Goal: Task Accomplishment & Management: Manage account settings

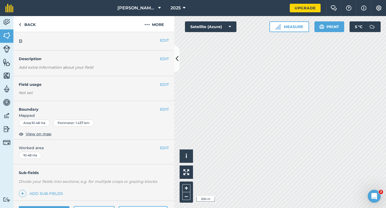
click at [161, 151] on div "EDIT Worked area 10.48 Ha" at bounding box center [93, 152] width 161 height 25
click at [163, 150] on button "EDIT" at bounding box center [164, 148] width 9 height 6
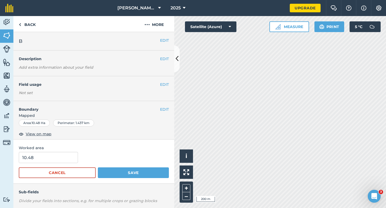
click at [80, 161] on div "10.48" at bounding box center [94, 157] width 150 height 11
click at [72, 161] on input "10.48" at bounding box center [48, 157] width 59 height 11
type input "10.5"
click at [98, 168] on button "Save" at bounding box center [133, 173] width 71 height 11
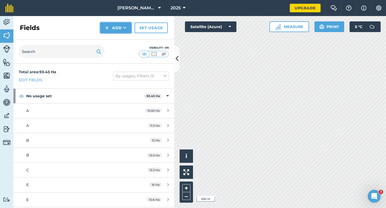
click at [111, 29] on button "Add" at bounding box center [115, 27] width 31 height 11
click at [111, 36] on link "Draw" at bounding box center [115, 40] width 29 height 12
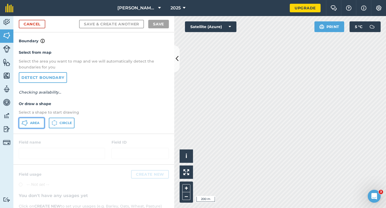
click at [38, 119] on button "Area" at bounding box center [32, 123] width 26 height 11
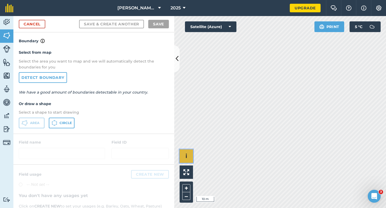
click at [230, 99] on div "Click to start drawing i © 2025 TomTom, Microsoft 10 m + –" at bounding box center [280, 112] width 212 height 192
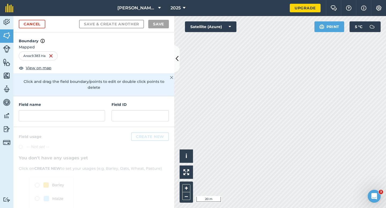
drag, startPoint x: 193, startPoint y: 158, endPoint x: 217, endPoint y: 28, distance: 131.9
click at [217, 28] on div "Click to start drawing i © 2025 TomTom, Microsoft 20 m + – Satellite (Azure) Pr…" at bounding box center [280, 112] width 212 height 192
click at [75, 111] on input "text" at bounding box center [62, 115] width 86 height 11
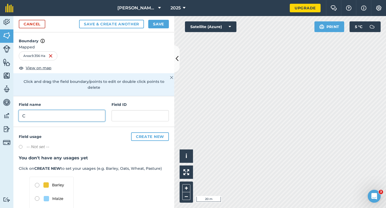
type input "C"
click at [165, 24] on button "Save" at bounding box center [158, 24] width 21 height 9
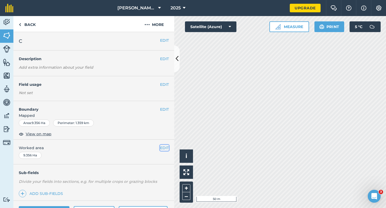
click at [165, 151] on button "EDIT" at bounding box center [164, 148] width 9 height 6
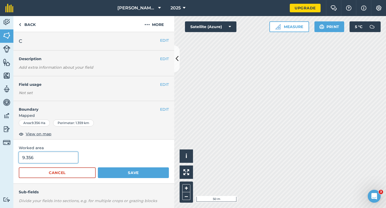
click at [60, 158] on input "9.356" at bounding box center [48, 157] width 59 height 11
type input "9.5"
click at [98, 168] on button "Save" at bounding box center [133, 173] width 71 height 11
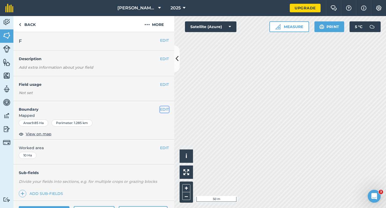
click at [165, 110] on button "EDIT" at bounding box center [164, 110] width 9 height 6
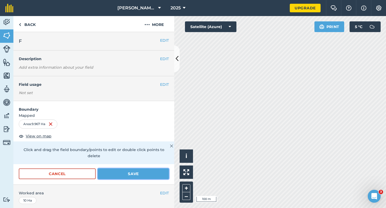
click at [134, 170] on button "Save" at bounding box center [133, 174] width 71 height 11
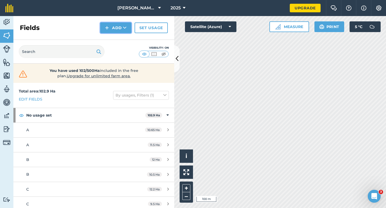
click at [114, 33] on button "Add" at bounding box center [115, 27] width 31 height 11
click at [114, 41] on link "Draw" at bounding box center [115, 40] width 29 height 12
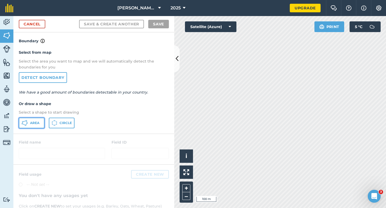
click at [36, 119] on button "Area" at bounding box center [32, 123] width 26 height 11
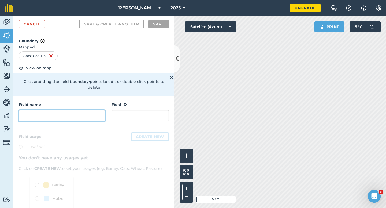
click at [97, 110] on input "text" at bounding box center [62, 115] width 86 height 11
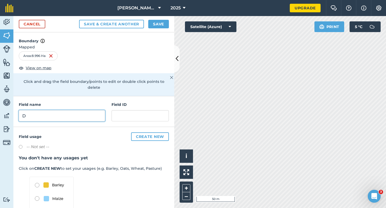
type input "D"
click at [158, 23] on button "Save" at bounding box center [158, 24] width 21 height 9
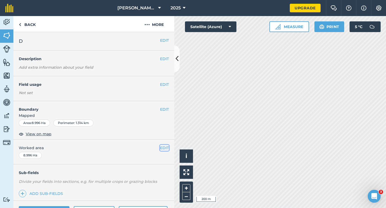
click at [167, 145] on button "EDIT" at bounding box center [164, 148] width 9 height 6
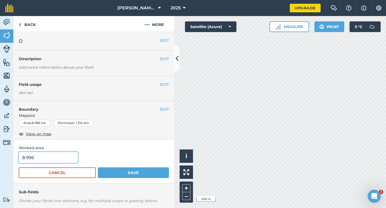
click at [63, 160] on input "8.996" at bounding box center [48, 157] width 59 height 11
click at [98, 168] on button "Save" at bounding box center [133, 173] width 71 height 11
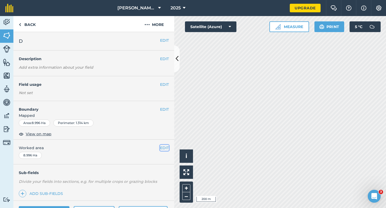
click at [166, 148] on button "EDIT" at bounding box center [164, 148] width 9 height 6
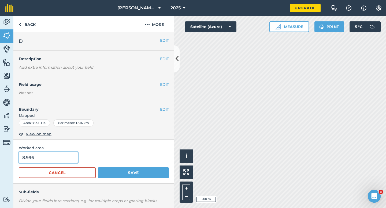
click at [62, 153] on input "8.996" at bounding box center [48, 157] width 59 height 11
type input "9"
click at [98, 168] on button "Save" at bounding box center [133, 173] width 71 height 11
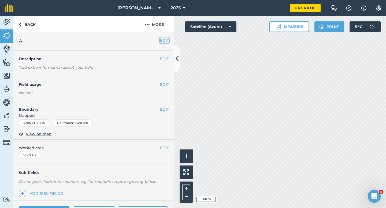
click at [162, 40] on button "EDIT" at bounding box center [164, 40] width 9 height 6
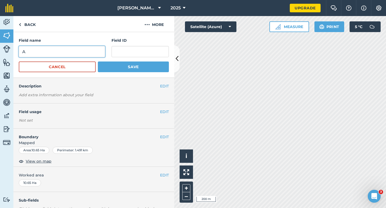
click at [77, 49] on input "A" at bounding box center [62, 51] width 86 height 11
type input "G"
click at [98, 62] on button "Save" at bounding box center [133, 67] width 71 height 11
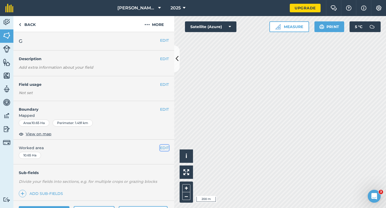
click at [164, 149] on button "EDIT" at bounding box center [164, 148] width 9 height 6
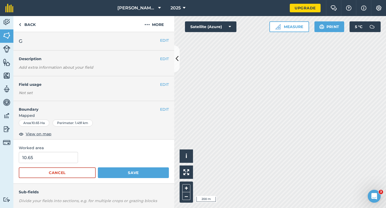
click at [164, 149] on span "Worked area" at bounding box center [94, 148] width 150 height 6
click at [57, 158] on input "10.65" at bounding box center [48, 157] width 59 height 11
type input "10.7"
click at [98, 168] on button "Save" at bounding box center [133, 173] width 71 height 11
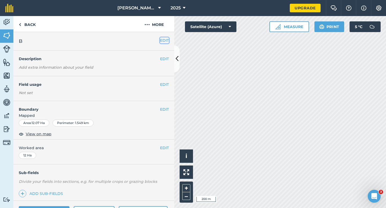
click at [164, 40] on button "EDIT" at bounding box center [164, 40] width 9 height 6
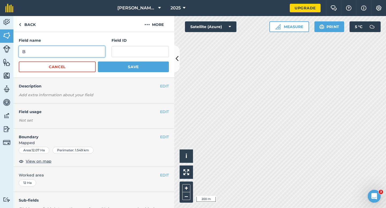
click at [91, 53] on input "B" at bounding box center [62, 51] width 86 height 11
type input "H"
click at [98, 62] on button "Save" at bounding box center [133, 67] width 71 height 11
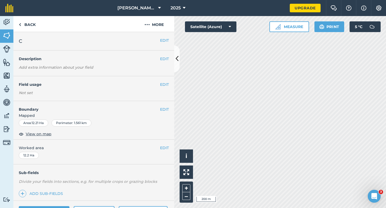
click at [159, 39] on h2 "C" at bounding box center [89, 40] width 141 height 7
click at [164, 39] on button "EDIT" at bounding box center [164, 40] width 9 height 6
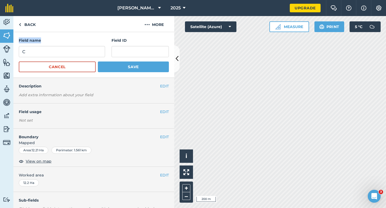
click at [78, 46] on div "Field name C" at bounding box center [62, 47] width 86 height 20
click at [78, 46] on input "C" at bounding box center [62, 51] width 86 height 11
click at [78, 51] on input "C" at bounding box center [62, 51] width 86 height 11
click at [89, 54] on input "CI" at bounding box center [62, 51] width 86 height 11
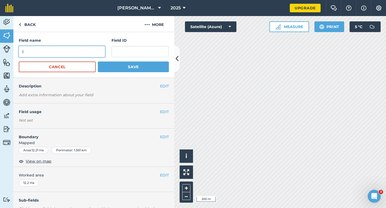
type input "I"
click at [98, 62] on button "Save" at bounding box center [133, 67] width 71 height 11
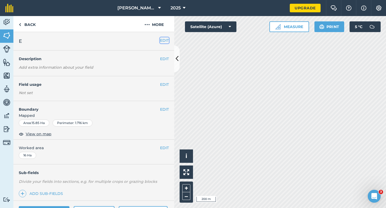
click at [163, 40] on button "EDIT" at bounding box center [164, 40] width 9 height 6
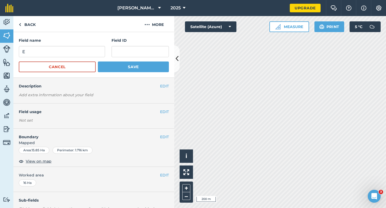
click at [103, 46] on div "Field name E" at bounding box center [62, 47] width 86 height 20
click at [99, 48] on input "E" at bounding box center [62, 51] width 86 height 11
click at [99, 48] on input "J" at bounding box center [62, 51] width 86 height 11
type input "J"
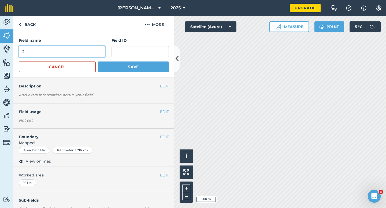
click at [98, 62] on button "Save" at bounding box center [133, 67] width 71 height 11
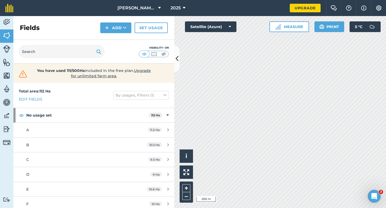
click at [106, 9] on nav "[PERSON_NAME] & Sons Farming LTD 2025" at bounding box center [154, 8] width 271 height 16
click at [115, 32] on button "Add" at bounding box center [115, 27] width 31 height 11
click at [115, 39] on link "Draw" at bounding box center [115, 40] width 29 height 12
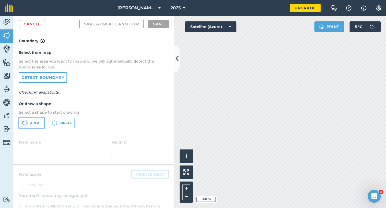
click at [32, 128] on button "Area" at bounding box center [32, 123] width 26 height 11
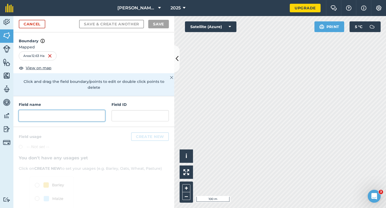
click at [93, 113] on input "text" at bounding box center [62, 115] width 86 height 11
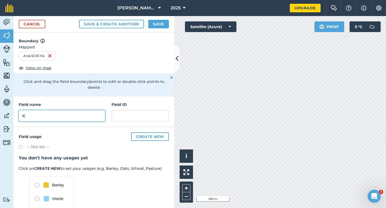
type input "K"
click at [155, 25] on button "Save" at bounding box center [158, 24] width 21 height 9
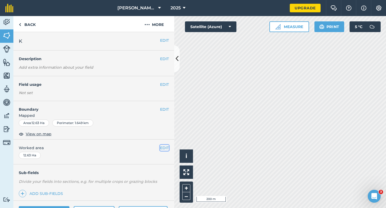
click at [165, 148] on button "EDIT" at bounding box center [164, 148] width 9 height 6
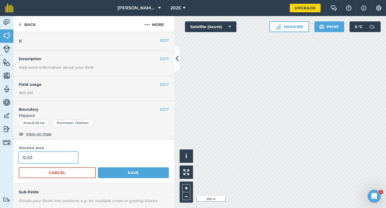
click at [62, 156] on input "12.63" at bounding box center [48, 157] width 59 height 11
type input "12.6"
click at [98, 168] on button "Save" at bounding box center [133, 173] width 71 height 11
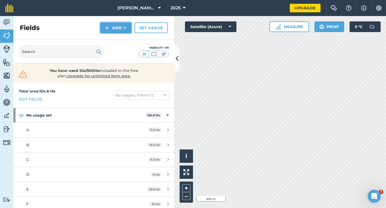
click at [110, 32] on button "Add" at bounding box center [115, 27] width 31 height 11
click at [110, 36] on link "Draw" at bounding box center [115, 40] width 29 height 12
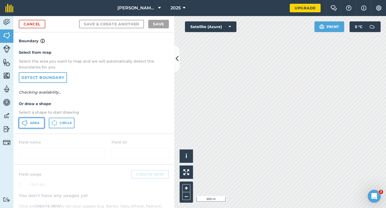
click at [34, 120] on button "Area" at bounding box center [32, 123] width 26 height 11
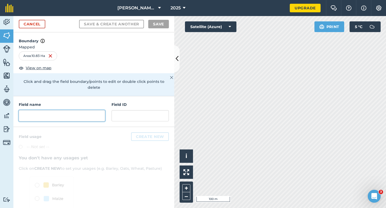
click at [74, 113] on input "text" at bounding box center [62, 115] width 86 height 11
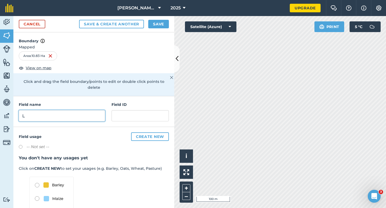
type input "L"
click at [153, 32] on div "Cancel Save & Create Another Save" at bounding box center [93, 24] width 161 height 16
click at [156, 26] on button "Save" at bounding box center [158, 24] width 21 height 9
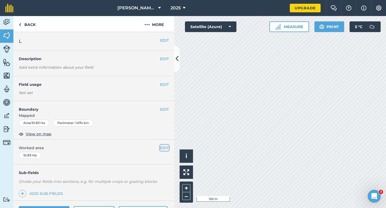
click at [164, 148] on button "EDIT" at bounding box center [164, 148] width 9 height 6
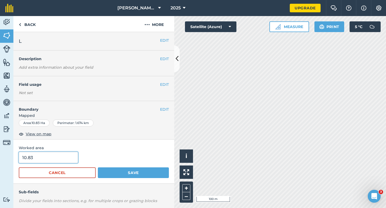
click at [57, 157] on input "10.83" at bounding box center [48, 157] width 59 height 11
type input "10.8"
click at [98, 168] on button "Save" at bounding box center [133, 173] width 71 height 11
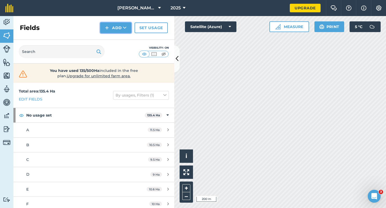
click at [112, 29] on button "Add" at bounding box center [115, 27] width 31 height 11
click at [112, 47] on link "Import" at bounding box center [115, 52] width 29 height 12
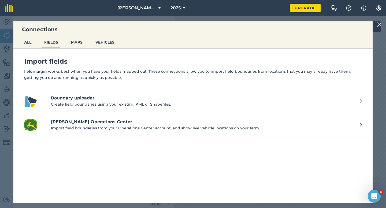
click at [376, 24] on img at bounding box center [378, 24] width 5 height 6
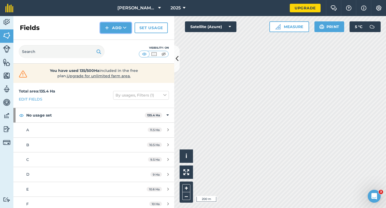
click at [118, 25] on button "Add" at bounding box center [115, 27] width 31 height 11
click at [118, 35] on link "Draw" at bounding box center [115, 40] width 29 height 12
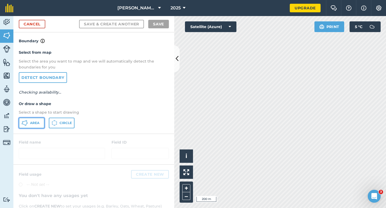
click at [29, 125] on button "Area" at bounding box center [32, 123] width 26 height 11
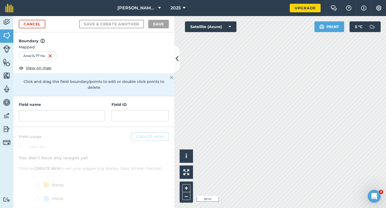
click at [75, 116] on div "Field name Field ID" at bounding box center [93, 111] width 161 height 31
click at [75, 115] on input "text" at bounding box center [62, 115] width 86 height 11
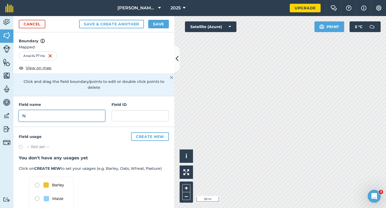
type input "N"
click at [161, 24] on button "Save" at bounding box center [158, 24] width 21 height 9
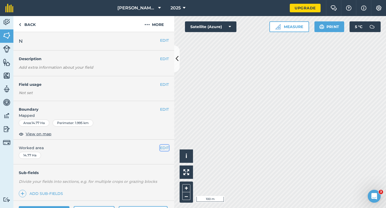
click at [163, 146] on button "EDIT" at bounding box center [164, 148] width 9 height 6
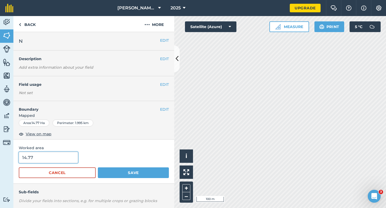
click at [58, 159] on input "14.77" at bounding box center [48, 157] width 59 height 11
type input "14.7"
click at [98, 168] on button "Save" at bounding box center [133, 173] width 71 height 11
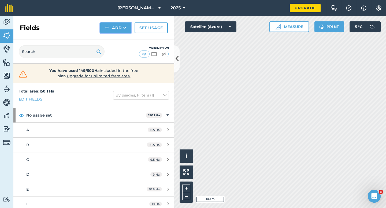
click at [111, 30] on button "Add" at bounding box center [115, 27] width 31 height 11
click at [111, 40] on link "Draw" at bounding box center [115, 40] width 29 height 12
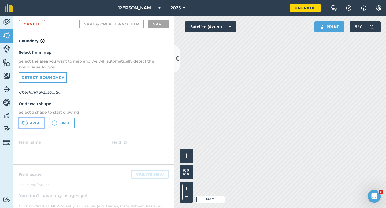
click at [34, 122] on span "Area" at bounding box center [34, 123] width 9 height 4
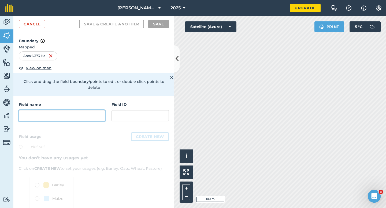
click at [91, 112] on input "text" at bounding box center [62, 115] width 86 height 11
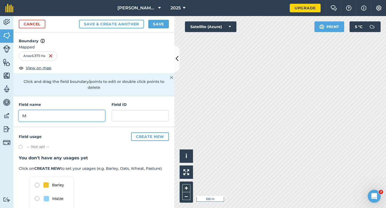
type input "M"
click at [157, 29] on div "Cancel Save & Create Another Save" at bounding box center [93, 24] width 161 height 16
click at [160, 23] on button "Save" at bounding box center [158, 24] width 21 height 9
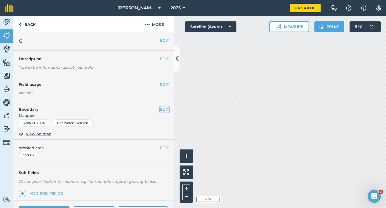
click at [166, 112] on button "EDIT" at bounding box center [164, 110] width 9 height 6
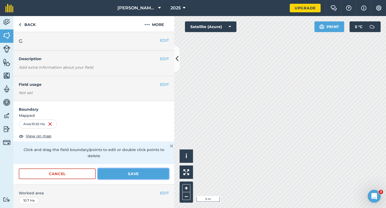
click at [152, 169] on button "Save" at bounding box center [133, 174] width 71 height 11
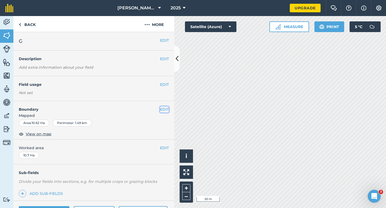
click at [165, 110] on button "EDIT" at bounding box center [164, 110] width 9 height 6
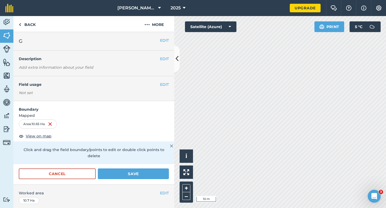
click at [163, 162] on form "Boundary Mapped Area : 10.65 Ha View on map Click and drag the field boundary/p…" at bounding box center [93, 143] width 161 height 84
click at [160, 169] on button "Save" at bounding box center [133, 174] width 71 height 11
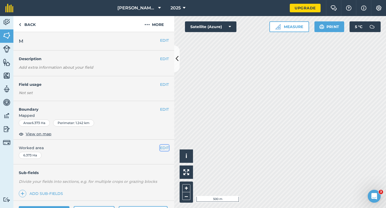
click at [164, 149] on button "EDIT" at bounding box center [164, 148] width 9 height 6
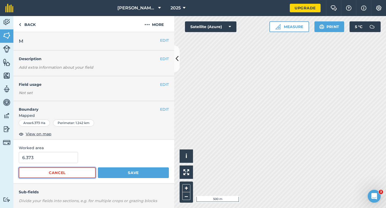
click at [30, 172] on button "Cancel" at bounding box center [57, 173] width 77 height 11
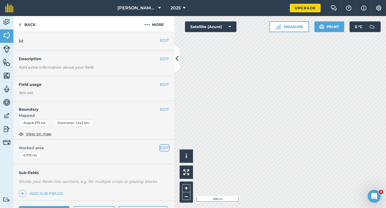
click at [167, 148] on button "EDIT" at bounding box center [164, 148] width 9 height 6
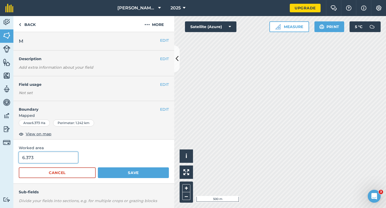
click at [51, 157] on input "6.373" at bounding box center [48, 157] width 59 height 11
type input "7"
click at [98, 168] on button "Save" at bounding box center [133, 173] width 71 height 11
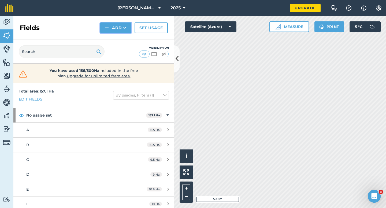
click at [112, 25] on button "Add" at bounding box center [115, 27] width 31 height 11
click at [112, 36] on link "Draw" at bounding box center [115, 40] width 29 height 12
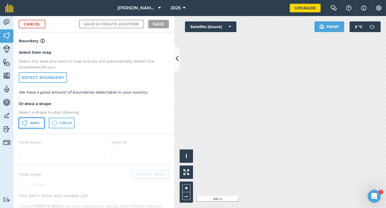
click at [26, 126] on icon at bounding box center [24, 123] width 6 height 6
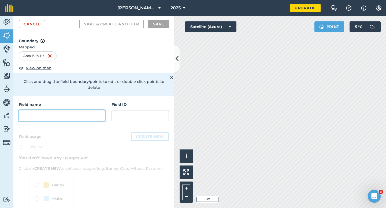
click at [34, 112] on input "text" at bounding box center [62, 115] width 86 height 11
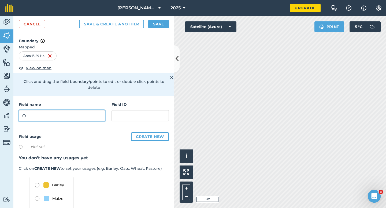
type input "O"
click at [153, 22] on button "Save" at bounding box center [158, 24] width 21 height 9
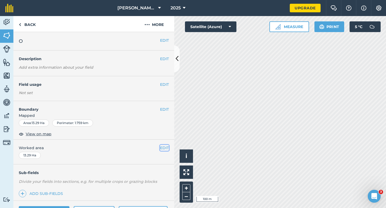
click at [167, 147] on button "EDIT" at bounding box center [164, 148] width 9 height 6
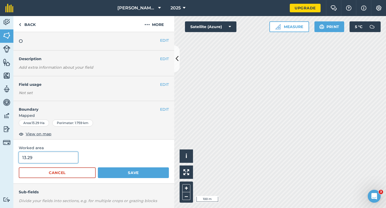
click at [48, 157] on input "13.29" at bounding box center [48, 157] width 59 height 11
type input "13.3"
click at [98, 168] on button "Save" at bounding box center [133, 173] width 71 height 11
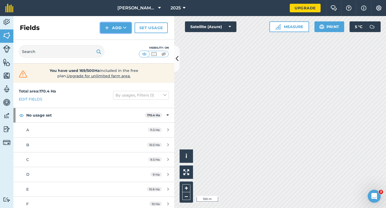
click at [110, 24] on button "Add" at bounding box center [115, 27] width 31 height 11
click at [110, 36] on link "Draw" at bounding box center [115, 40] width 29 height 12
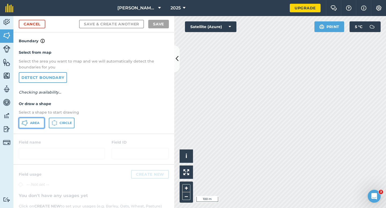
click at [39, 122] on span "Area" at bounding box center [34, 123] width 9 height 4
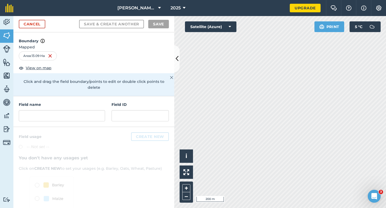
click at [78, 104] on div "Field name" at bounding box center [62, 112] width 86 height 20
click at [80, 110] on input "text" at bounding box center [62, 115] width 86 height 11
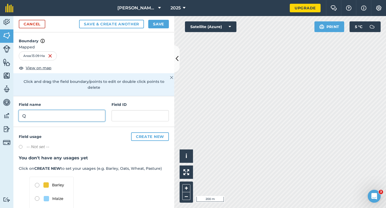
type input "Q"
click at [150, 25] on button "Save" at bounding box center [158, 24] width 21 height 9
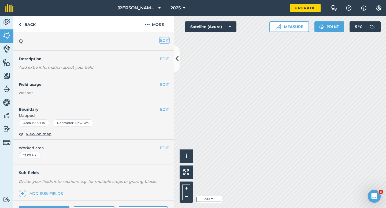
click at [167, 40] on button "EDIT" at bounding box center [164, 40] width 9 height 6
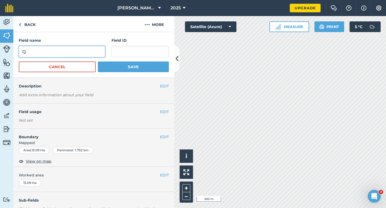
click at [80, 47] on input "Q" at bounding box center [62, 51] width 86 height 11
type input "P"
click at [98, 62] on button "Save" at bounding box center [133, 67] width 71 height 11
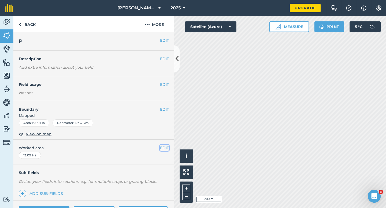
click at [165, 149] on button "EDIT" at bounding box center [164, 148] width 9 height 6
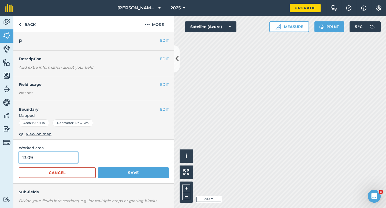
click at [55, 154] on input "13.09" at bounding box center [48, 157] width 59 height 11
click at [55, 157] on input "13.09" at bounding box center [48, 157] width 59 height 11
type input "13.1"
click at [98, 168] on button "Save" at bounding box center [133, 173] width 71 height 11
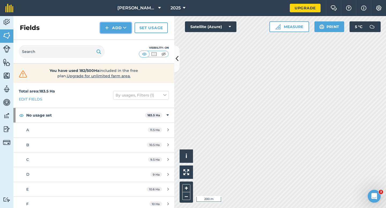
click at [114, 24] on button "Add" at bounding box center [115, 27] width 31 height 11
click at [114, 38] on link "Draw" at bounding box center [115, 40] width 29 height 12
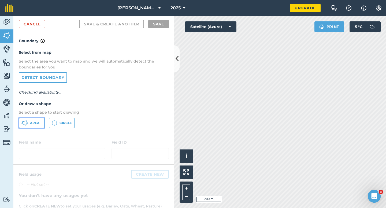
click at [33, 125] on button "Area" at bounding box center [32, 123] width 26 height 11
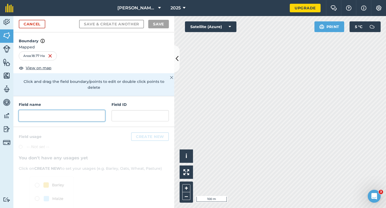
click at [80, 111] on input "text" at bounding box center [62, 115] width 86 height 11
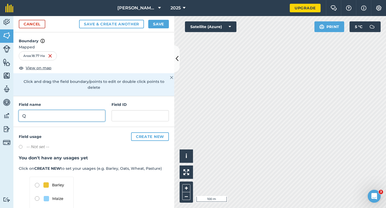
type input "Q"
click at [163, 23] on button "Save" at bounding box center [158, 24] width 21 height 9
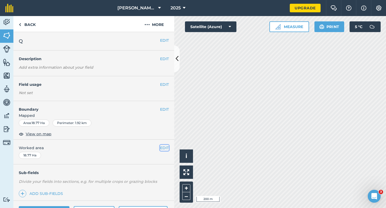
click at [164, 146] on button "EDIT" at bounding box center [164, 148] width 9 height 6
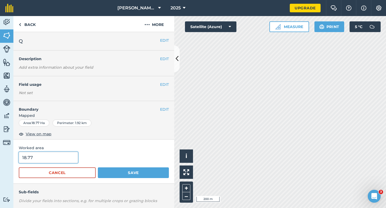
click at [68, 159] on input "18.77" at bounding box center [48, 157] width 59 height 11
type input "18.8"
click at [98, 168] on button "Save" at bounding box center [133, 173] width 71 height 11
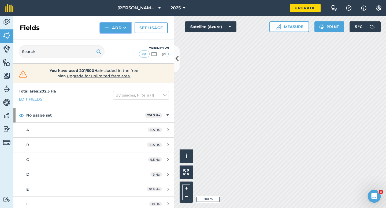
click at [107, 26] on img at bounding box center [107, 28] width 4 height 6
click at [116, 42] on link "Draw" at bounding box center [115, 40] width 29 height 12
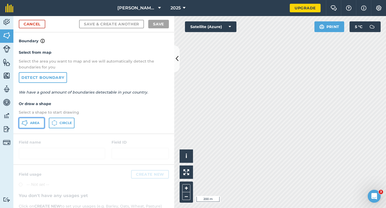
click at [33, 124] on span "Area" at bounding box center [34, 123] width 9 height 4
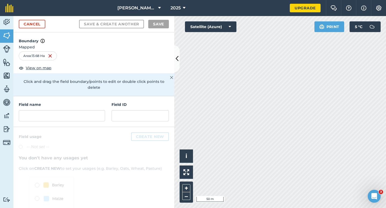
click at [57, 116] on div "Field name Field ID" at bounding box center [93, 111] width 161 height 31
click at [57, 75] on div "Click and drag the field boundary/points to edit or double click points to dele…" at bounding box center [93, 84] width 161 height 23
click at [58, 115] on input "text" at bounding box center [62, 115] width 86 height 11
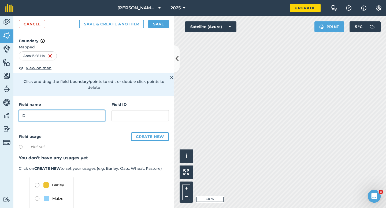
type input "R"
click at [164, 26] on button "Save" at bounding box center [158, 24] width 21 height 9
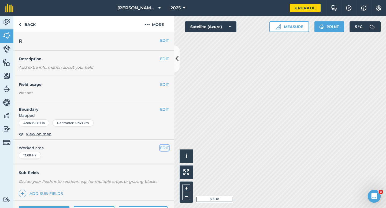
click at [165, 149] on button "EDIT" at bounding box center [164, 148] width 9 height 6
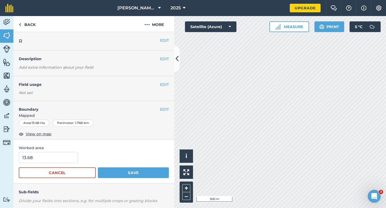
click at [63, 164] on form "13.68 Cancel Save" at bounding box center [94, 165] width 150 height 26
click at [63, 162] on input "13.68" at bounding box center [48, 157] width 59 height 11
type input "13.7"
click at [98, 168] on button "Save" at bounding box center [133, 173] width 71 height 11
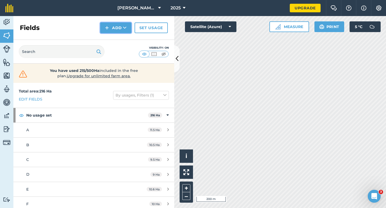
click at [114, 32] on button "Add" at bounding box center [115, 27] width 31 height 11
click at [114, 40] on link "Draw" at bounding box center [115, 40] width 29 height 12
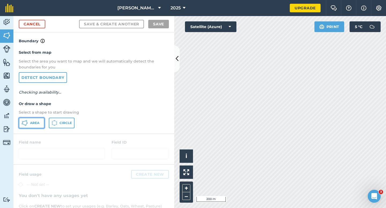
click at [34, 127] on button "Area" at bounding box center [32, 123] width 26 height 11
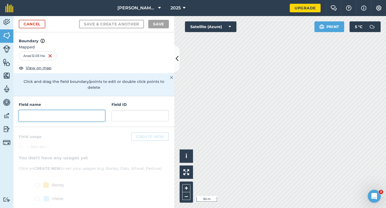
click at [95, 110] on input "text" at bounding box center [62, 115] width 86 height 11
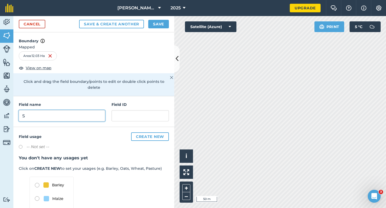
type input "S"
click at [163, 25] on button "Save" at bounding box center [158, 24] width 21 height 9
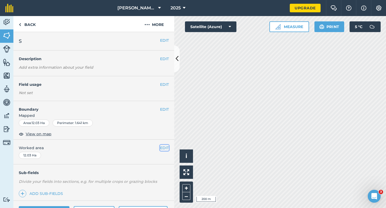
click at [165, 149] on button "EDIT" at bounding box center [164, 148] width 9 height 6
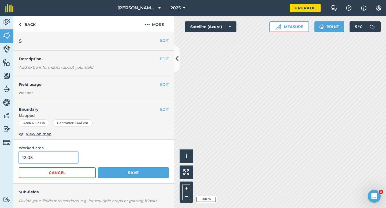
click at [46, 158] on input "12.03" at bounding box center [48, 157] width 59 height 11
type input "13"
click at [98, 168] on button "Save" at bounding box center [133, 173] width 71 height 11
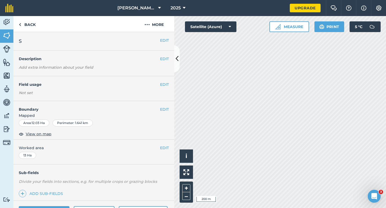
click at [164, 152] on div "EDIT Worked area 13 Ha" at bounding box center [93, 152] width 161 height 25
click at [164, 150] on button "EDIT" at bounding box center [164, 148] width 9 height 6
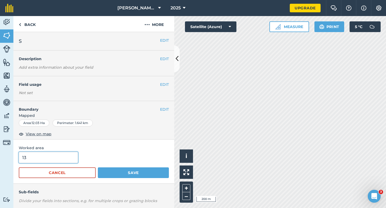
click at [61, 155] on input "13" at bounding box center [48, 157] width 59 height 11
click at [98, 168] on button "Save" at bounding box center [133, 173] width 71 height 11
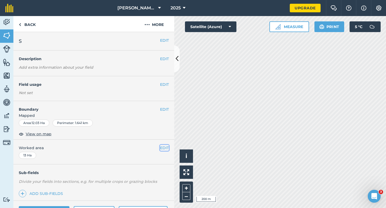
click at [165, 145] on button "EDIT" at bounding box center [164, 148] width 9 height 6
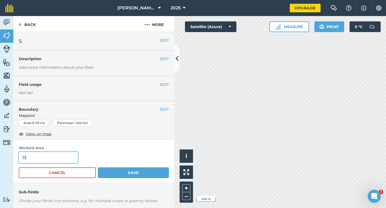
click at [59, 152] on input "13" at bounding box center [48, 157] width 59 height 11
type input "12"
click at [98, 168] on button "Save" at bounding box center [133, 173] width 71 height 11
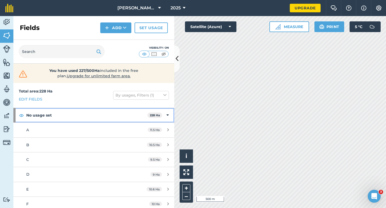
click at [167, 115] on icon at bounding box center [167, 115] width 2 height 6
click at [168, 117] on icon at bounding box center [167, 115] width 1 height 6
click at [168, 119] on div "No usage set 228 Ha" at bounding box center [93, 115] width 161 height 14
